Goal: Task Accomplishment & Management: Manage account settings

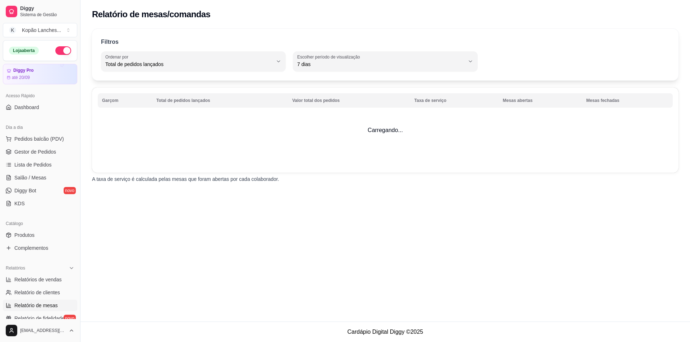
select select "TOTAL_OF_ORDERS"
select select "7"
click at [48, 275] on link "Relatórios de vendas" at bounding box center [40, 279] width 74 height 11
select select "ALL"
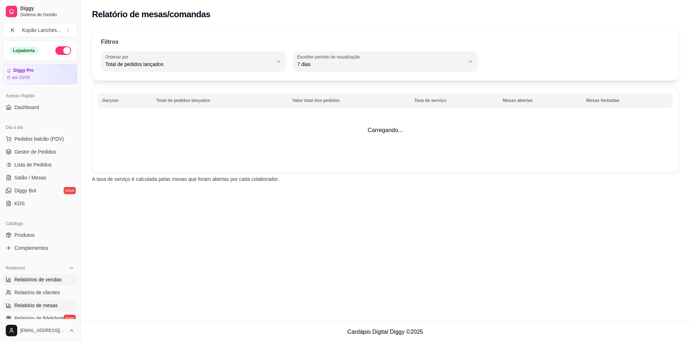
select select "0"
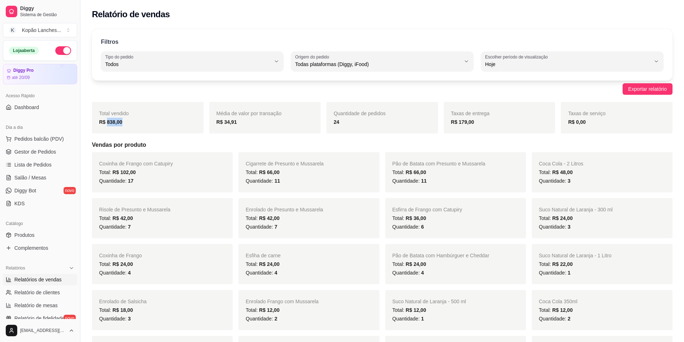
drag, startPoint x: 126, startPoint y: 124, endPoint x: 106, endPoint y: 125, distance: 20.5
click at [106, 124] on div "R$ 838,00" at bounding box center [147, 122] width 97 height 9
click at [106, 126] on div "Total vendido R$ 838,00" at bounding box center [148, 118] width 112 height 32
drag, startPoint x: 346, startPoint y: 121, endPoint x: 318, endPoint y: 123, distance: 27.4
click at [318, 123] on div "Total vendido R$ 838,00 Média de valor por transação R$ 34,91 Quantidade de ped…" at bounding box center [382, 118] width 581 height 32
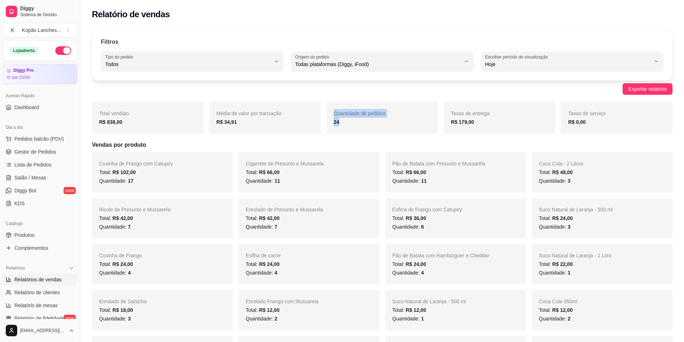
click at [326, 121] on div "Total vendido R$ 838,00 Média de valor por transação R$ 34,91 Quantidade de ped…" at bounding box center [382, 118] width 581 height 32
click at [27, 108] on span "Dashboard" at bounding box center [26, 107] width 25 height 7
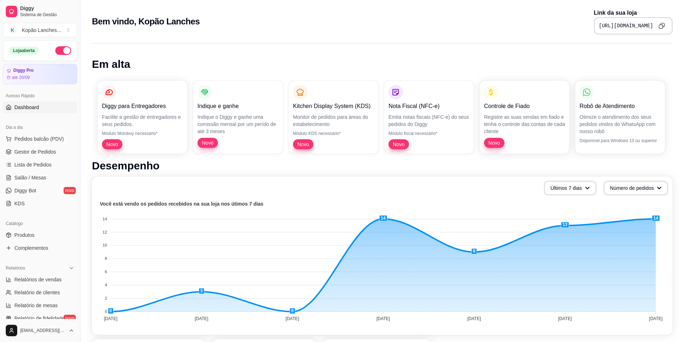
click at [43, 110] on link "Dashboard" at bounding box center [40, 107] width 74 height 11
click at [36, 167] on span "Lista de Pedidos" at bounding box center [32, 164] width 37 height 7
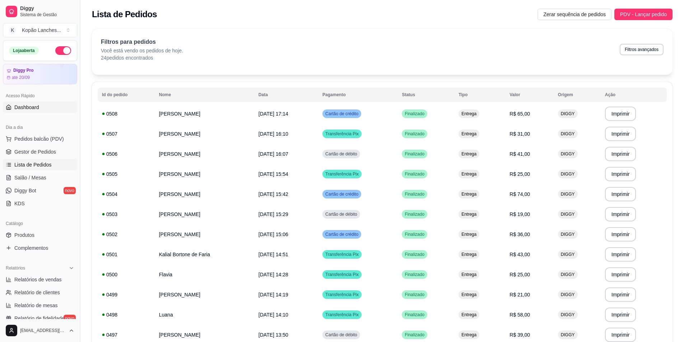
click at [52, 106] on link "Dashboard" at bounding box center [40, 107] width 74 height 11
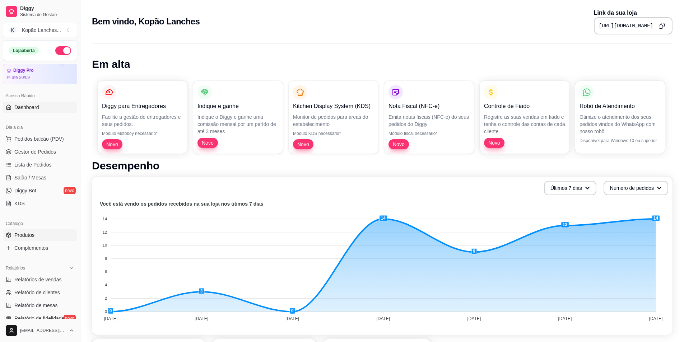
click at [35, 232] on link "Produtos" at bounding box center [40, 235] width 74 height 11
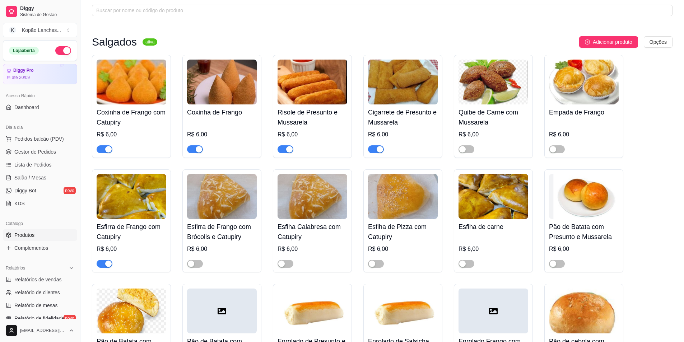
scroll to position [36, 0]
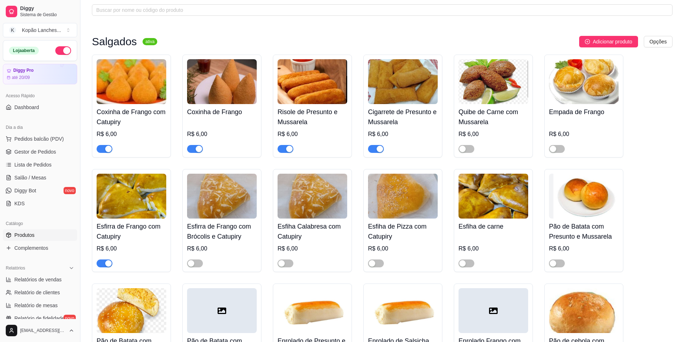
click at [282, 150] on span "button" at bounding box center [286, 149] width 16 height 8
click at [102, 263] on span "button" at bounding box center [105, 264] width 16 height 8
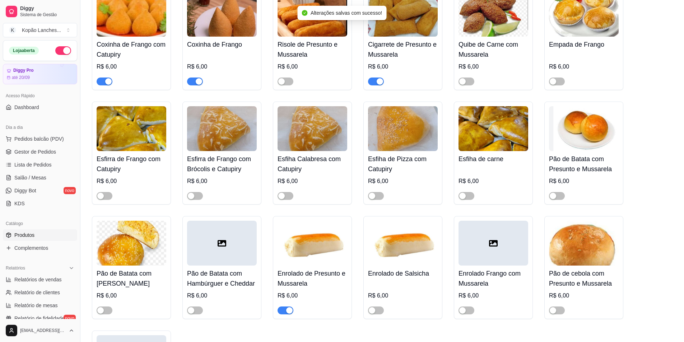
scroll to position [108, 0]
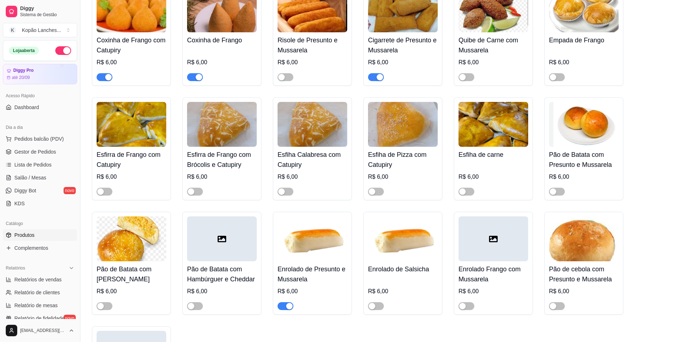
click at [191, 76] on span "button" at bounding box center [195, 77] width 16 height 8
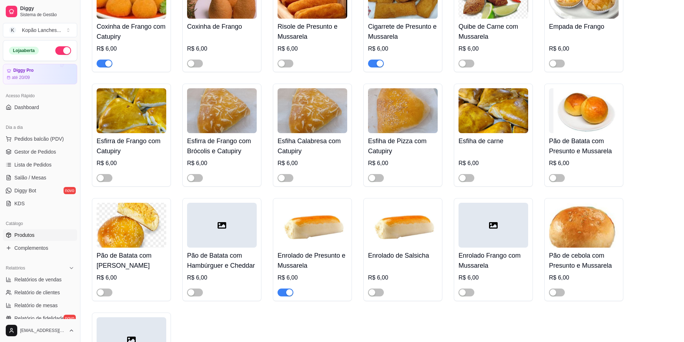
scroll to position [144, 0]
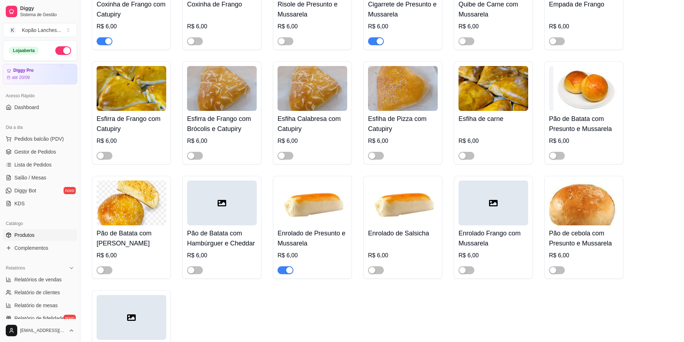
click at [283, 274] on span "button" at bounding box center [286, 270] width 16 height 8
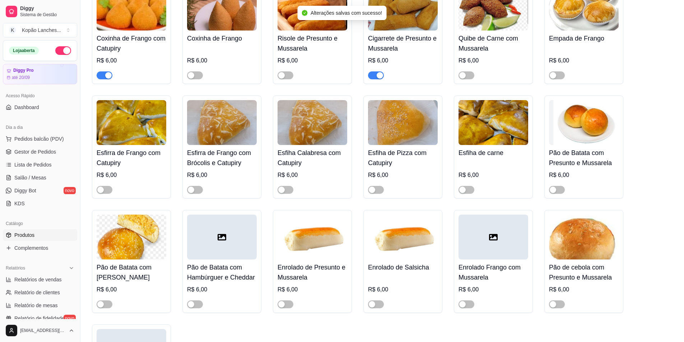
scroll to position [72, 0]
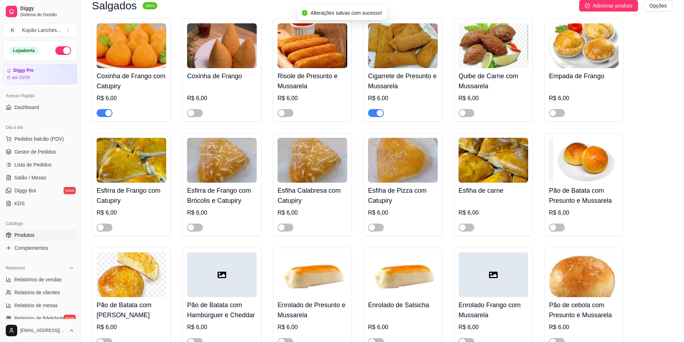
click at [104, 111] on span "button" at bounding box center [105, 113] width 16 height 8
click at [287, 229] on span "button" at bounding box center [286, 228] width 16 height 8
